Goal: Task Accomplishment & Management: Manage account settings

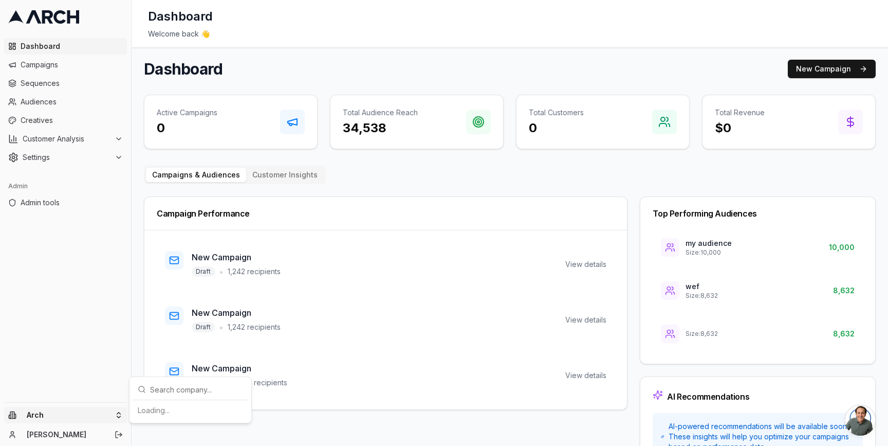
click at [117, 410] on html "Dashboard Campaigns Sequences Audiences Creatives Customer Analysis Settings Ad…" at bounding box center [444, 223] width 888 height 446
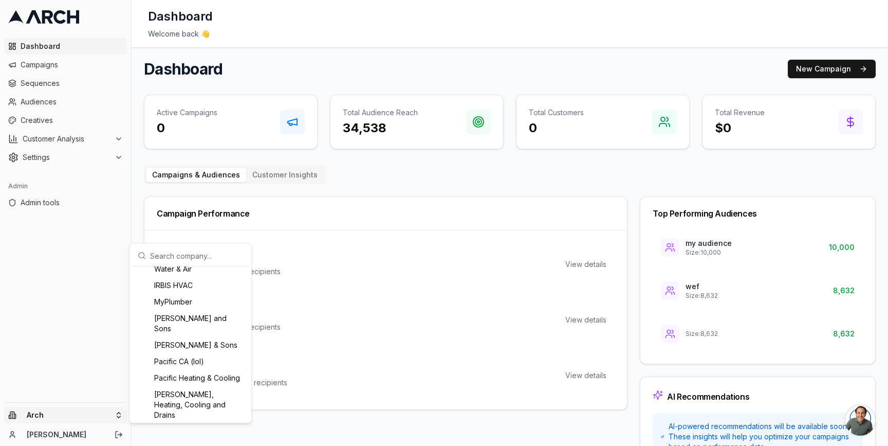
scroll to position [802, 0]
click at [175, 309] on div "MyPlumber" at bounding box center [191, 301] width 114 height 16
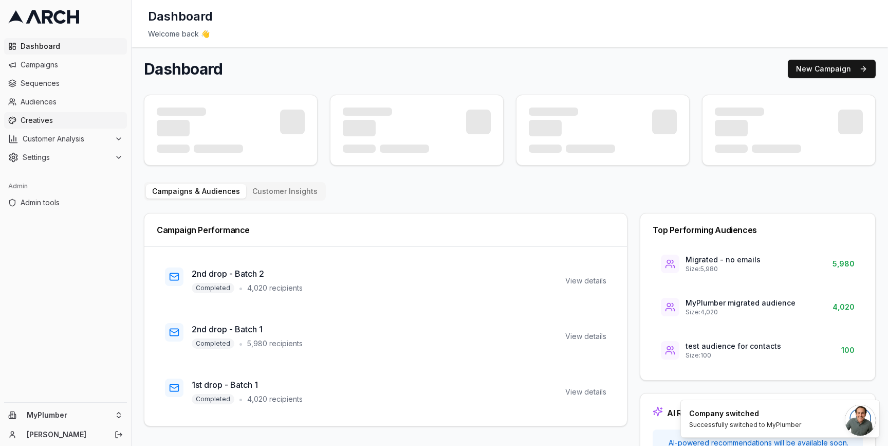
click at [80, 126] on link "Creatives" at bounding box center [65, 120] width 123 height 16
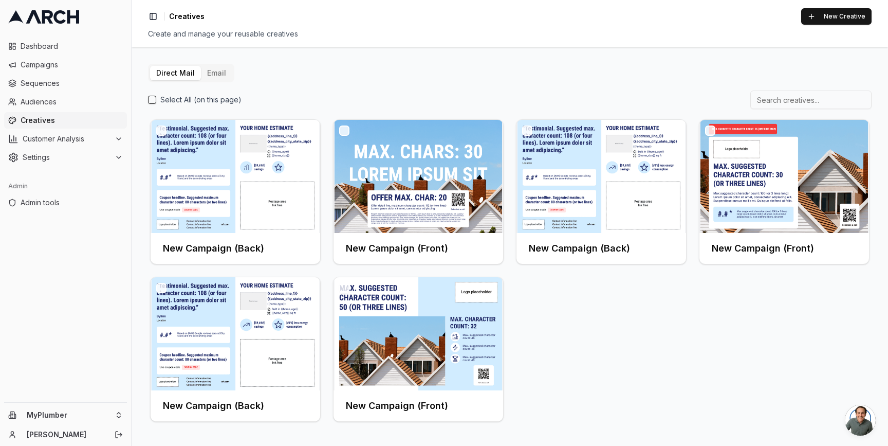
click at [218, 78] on button "Email" at bounding box center [216, 73] width 31 height 14
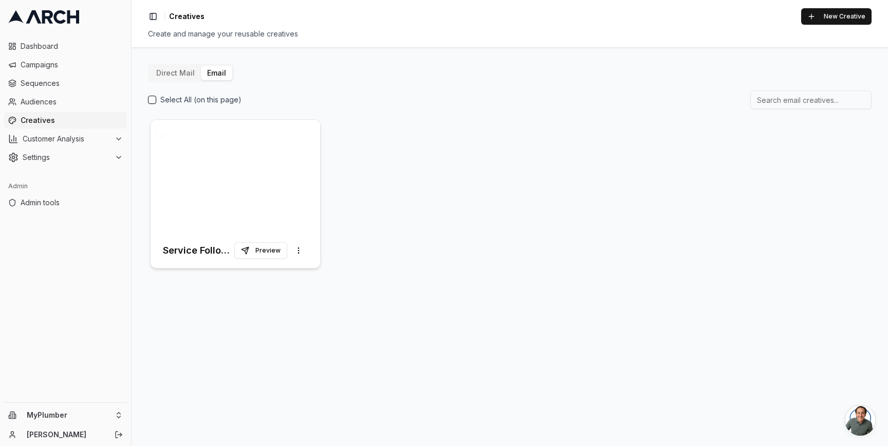
click at [206, 193] on div at bounding box center [236, 176] width 170 height 113
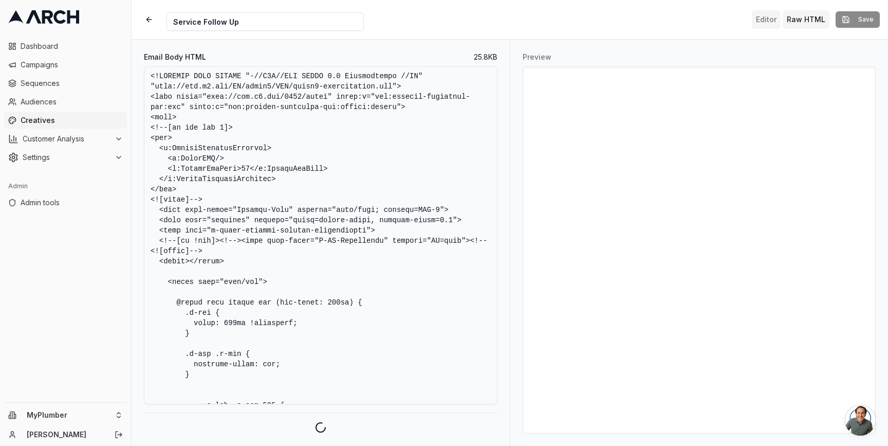
click at [767, 21] on button "Editor" at bounding box center [766, 19] width 29 height 18
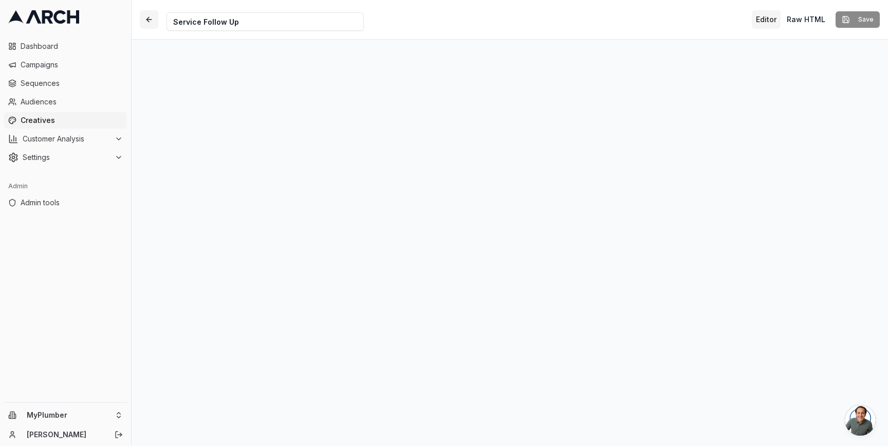
click at [145, 24] on button "button" at bounding box center [149, 19] width 18 height 18
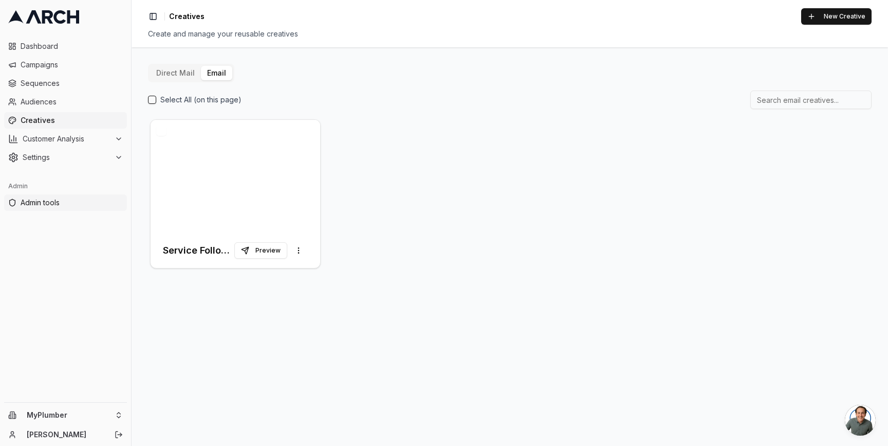
click at [59, 199] on span "Admin tools" at bounding box center [72, 202] width 102 height 10
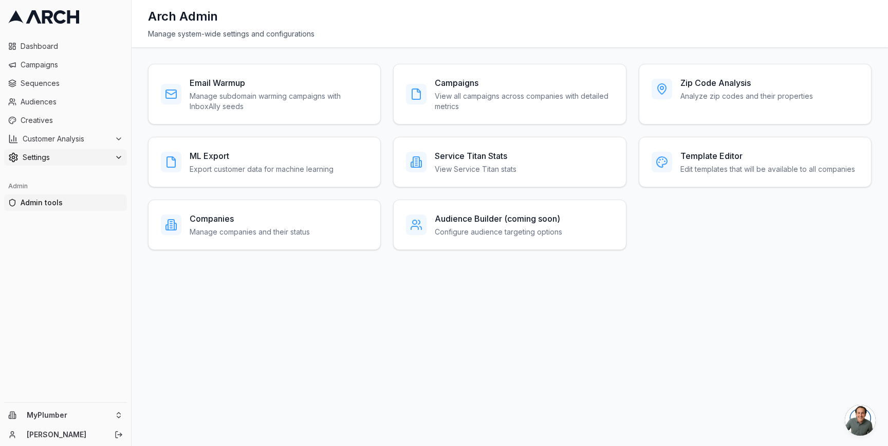
click at [82, 158] on span "Settings" at bounding box center [67, 157] width 88 height 10
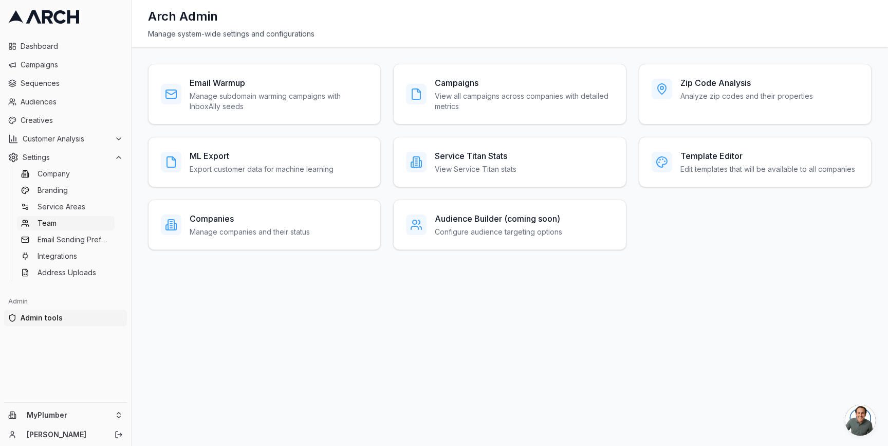
click at [81, 218] on link "Team" at bounding box center [66, 223] width 98 height 14
